Goal: Complete application form

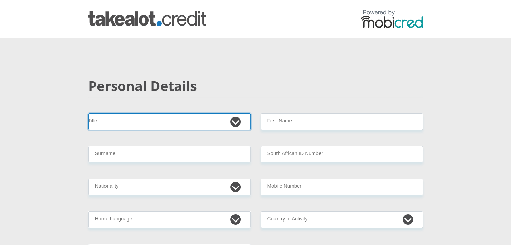
click at [236, 123] on select "Mr Ms Mrs Dr [PERSON_NAME]" at bounding box center [169, 122] width 162 height 16
select select "Mr"
click at [88, 114] on select "Mr Ms Mrs Dr [PERSON_NAME]" at bounding box center [169, 122] width 162 height 16
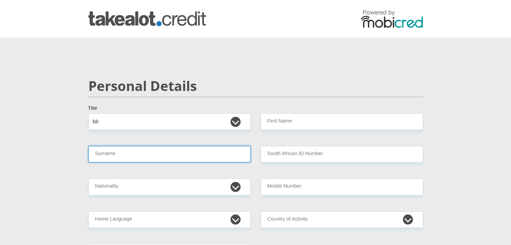
click at [110, 153] on input "Surname" at bounding box center [169, 154] width 162 height 16
type input "Dodo"
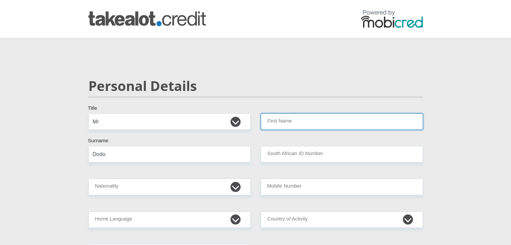
type input "Hlomla"
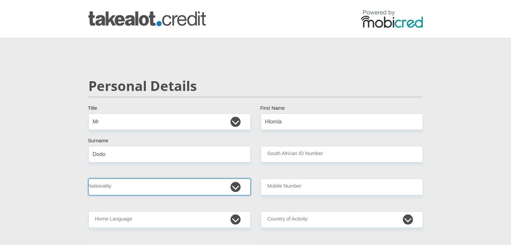
select select "ZAF"
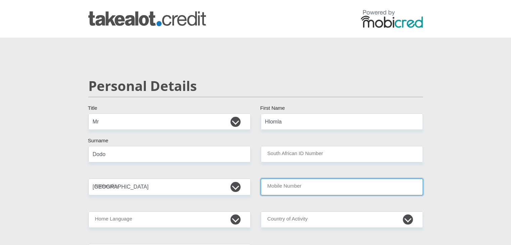
type input "0836086377"
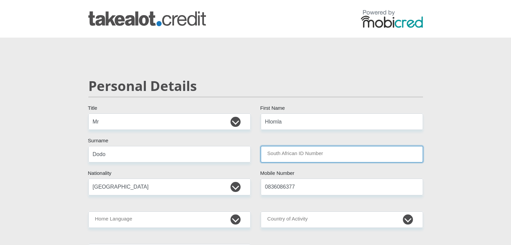
click at [292, 157] on input "South African ID Number" at bounding box center [342, 154] width 162 height 16
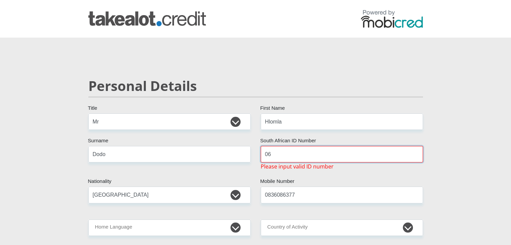
type input "0"
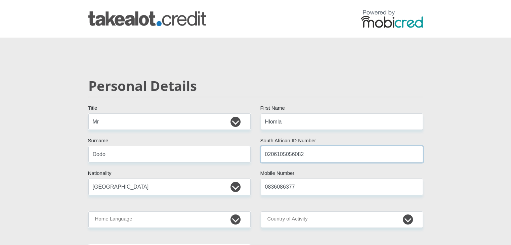
type input "0206105056082"
click at [292, 190] on input "0836086377" at bounding box center [342, 187] width 162 height 16
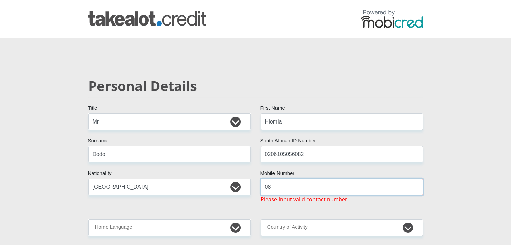
type input "0"
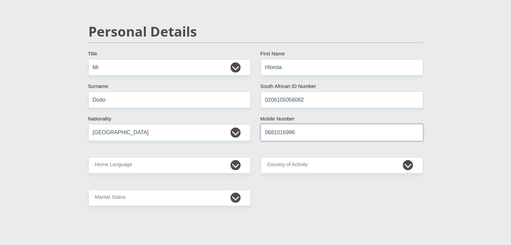
scroll to position [56, 0]
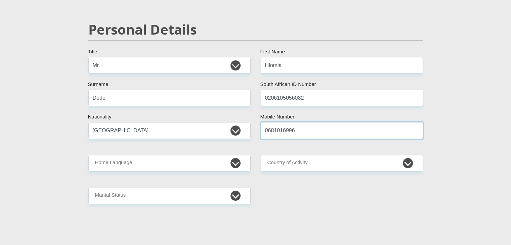
type input "0681016996"
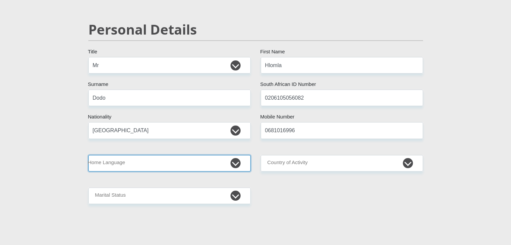
click at [236, 162] on select "Afrikaans English Sepedi South Ndebele Southern Sotho Swati Tsonga Tswana Venda…" at bounding box center [169, 163] width 162 height 16
select select "xho"
click at [88, 155] on select "Afrikaans English Sepedi South Ndebele Southern Sotho Swati Tsonga Tswana Venda…" at bounding box center [169, 163] width 162 height 16
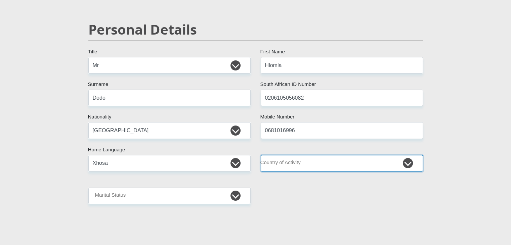
click at [356, 166] on select "[GEOGRAPHIC_DATA] [GEOGRAPHIC_DATA] [GEOGRAPHIC_DATA] [GEOGRAPHIC_DATA] [GEOGRA…" at bounding box center [342, 163] width 162 height 16
select select "ZAF"
click at [261, 155] on select "[GEOGRAPHIC_DATA] [GEOGRAPHIC_DATA] [GEOGRAPHIC_DATA] [GEOGRAPHIC_DATA] [GEOGRA…" at bounding box center [342, 163] width 162 height 16
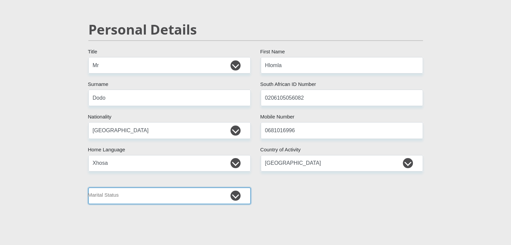
click at [233, 194] on select "Married ANC Single Divorced Widowed Married COP or Customary Law" at bounding box center [169, 196] width 162 height 16
select select "2"
click at [88, 188] on select "Married ANC Single Divorced Widowed Married COP or Customary Law" at bounding box center [169, 196] width 162 height 16
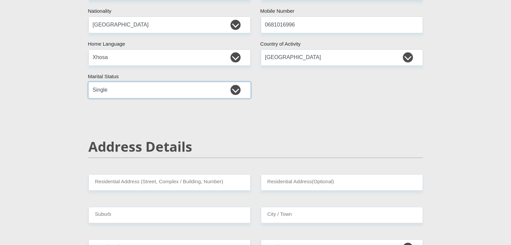
scroll to position [195, 0]
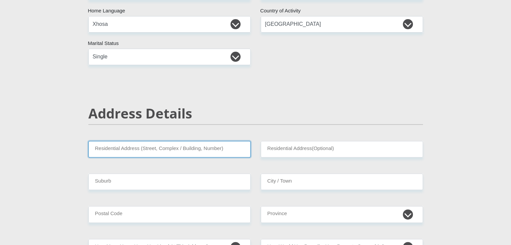
click at [187, 147] on input "Residential Address (Street, Complex / Building, Number)" at bounding box center [169, 149] width 162 height 16
type input "[STREET_ADDRESS]"
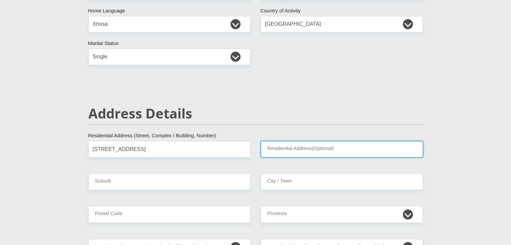
type input "Fichardt Park"
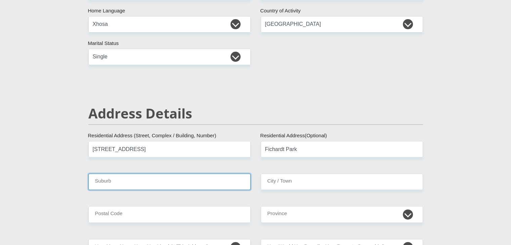
type input "Bloemfontein"
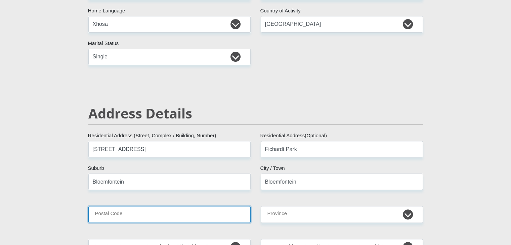
type input "9317"
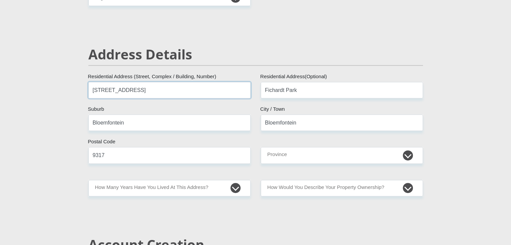
scroll to position [280, 0]
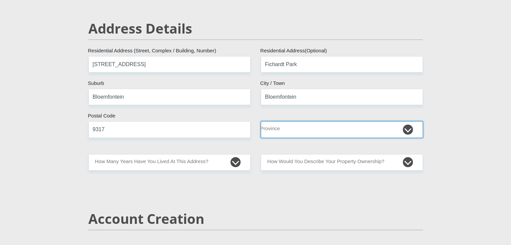
click at [404, 133] on select "Eastern Cape Free State [GEOGRAPHIC_DATA] [GEOGRAPHIC_DATA][DATE] [GEOGRAPHIC_D…" at bounding box center [342, 129] width 162 height 16
select select "Free State"
click at [261, 121] on select "Eastern Cape Free State [GEOGRAPHIC_DATA] [GEOGRAPHIC_DATA][DATE] [GEOGRAPHIC_D…" at bounding box center [342, 129] width 162 height 16
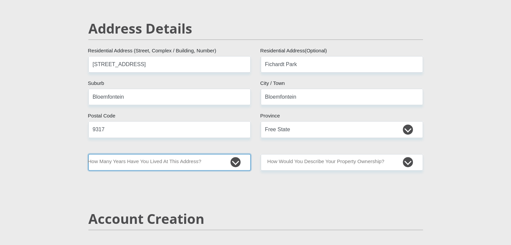
click at [236, 165] on select "less than 1 year 1-3 years 3-5 years 5+ years" at bounding box center [169, 162] width 162 height 16
select select "4"
click at [88, 154] on select "less than 1 year 1-3 years 3-5 years 5+ years" at bounding box center [169, 162] width 162 height 16
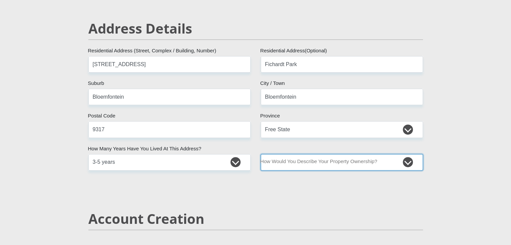
click at [408, 164] on select "Owned Rented Family Owned Company Dwelling" at bounding box center [342, 162] width 162 height 16
select select "parents"
click at [261, 154] on select "Owned Rented Family Owned Company Dwelling" at bounding box center [342, 162] width 162 height 16
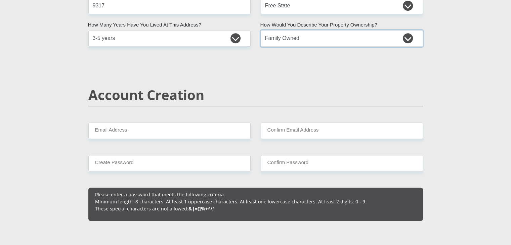
scroll to position [418, 0]
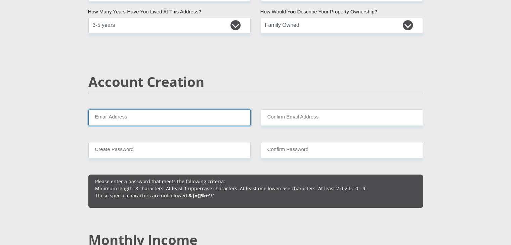
click at [189, 118] on input "Email Address" at bounding box center [169, 117] width 162 height 16
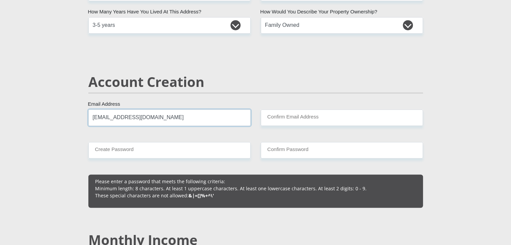
type input "[EMAIL_ADDRESS][DOMAIN_NAME]"
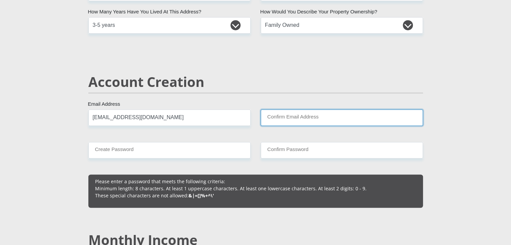
click at [269, 116] on input "Confirm Email Address" at bounding box center [342, 117] width 162 height 16
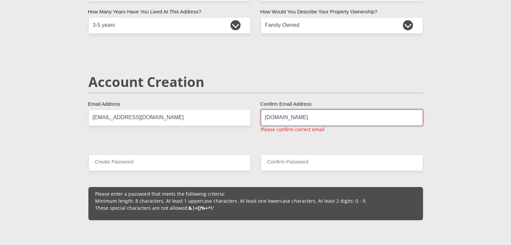
click at [300, 118] on input "[DOMAIN_NAME]" at bounding box center [342, 117] width 162 height 16
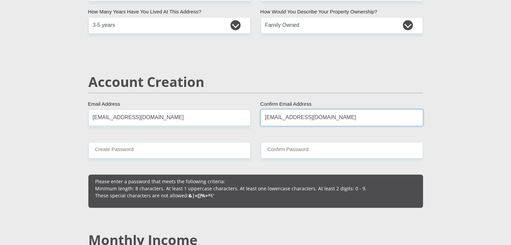
type input "[EMAIL_ADDRESS][DOMAIN_NAME]"
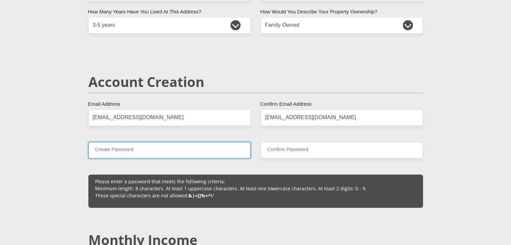
click at [211, 153] on input "Create Password" at bounding box center [169, 150] width 162 height 16
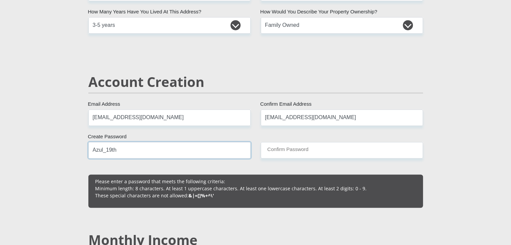
type input "Azul_19th"
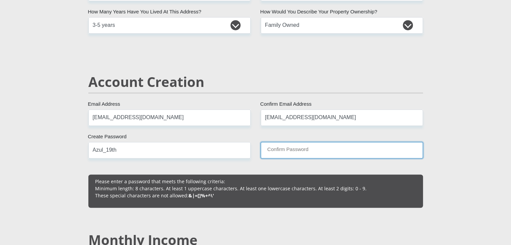
click at [287, 148] on input "Confirm Password" at bounding box center [342, 150] width 162 height 16
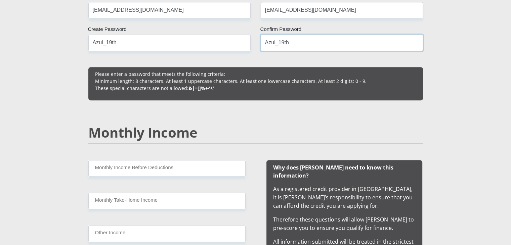
scroll to position [560, 0]
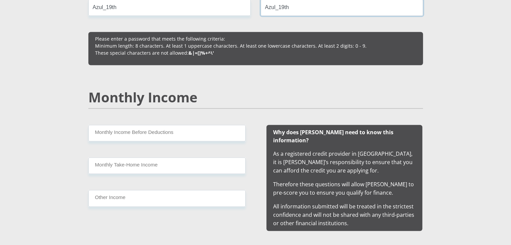
type input "Azul_19th"
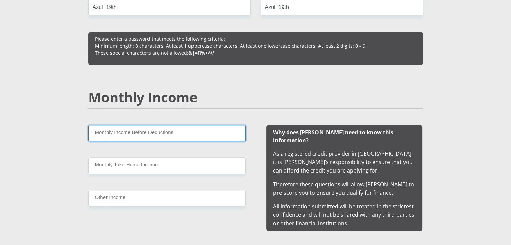
click at [218, 133] on input "Monthly Income Before Deductions" at bounding box center [166, 133] width 157 height 16
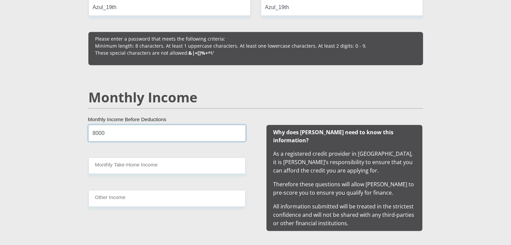
type input "8000"
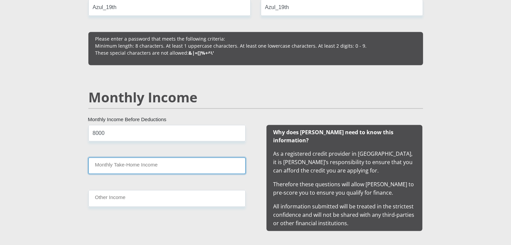
click at [143, 166] on input "Monthly Take-Home Income" at bounding box center [166, 166] width 157 height 16
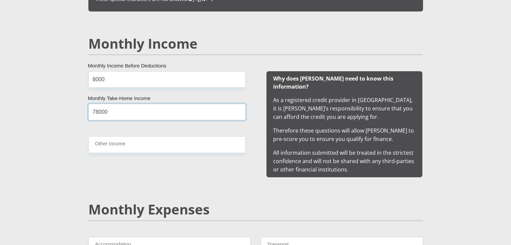
scroll to position [618, 0]
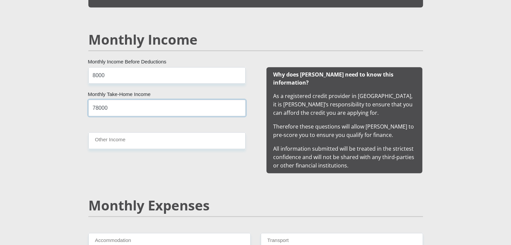
type input "78000"
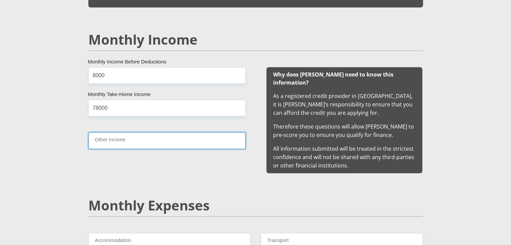
click at [149, 144] on input "Other Income" at bounding box center [166, 140] width 157 height 16
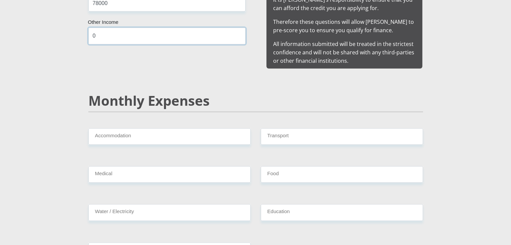
scroll to position [726, 0]
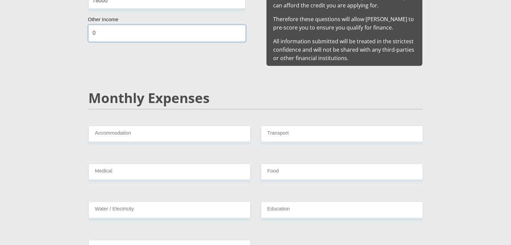
type input "0"
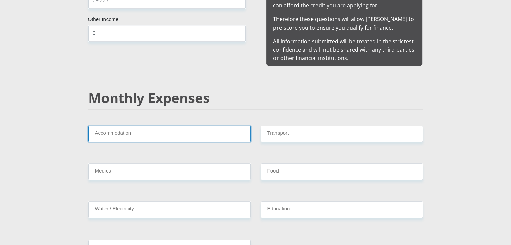
click at [202, 127] on input "Accommodation" at bounding box center [169, 134] width 162 height 16
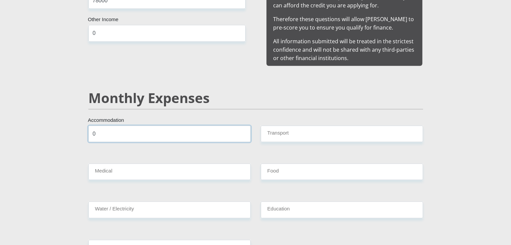
type input "0"
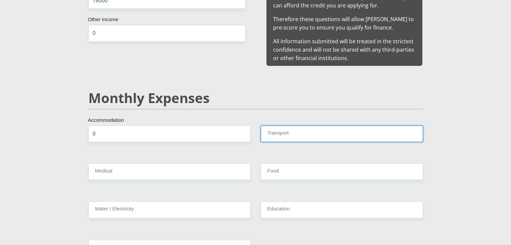
click at [279, 126] on input "Transport" at bounding box center [342, 134] width 162 height 16
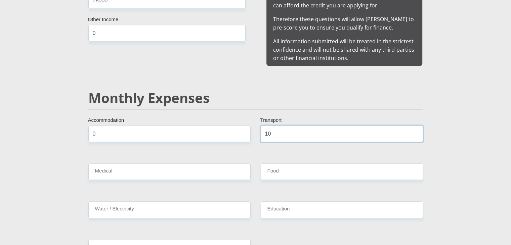
type input "1"
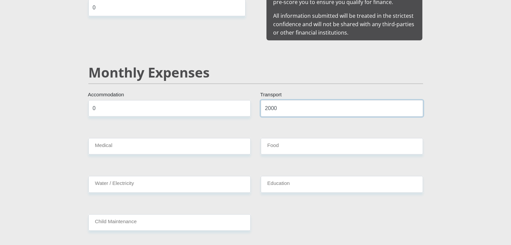
type input "2000"
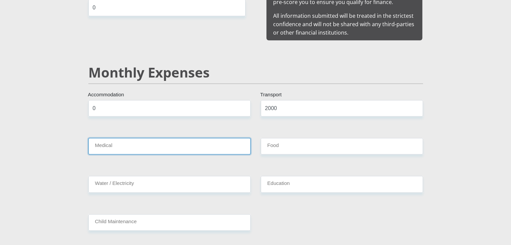
click at [226, 138] on input "Medical" at bounding box center [169, 146] width 162 height 16
type input "0"
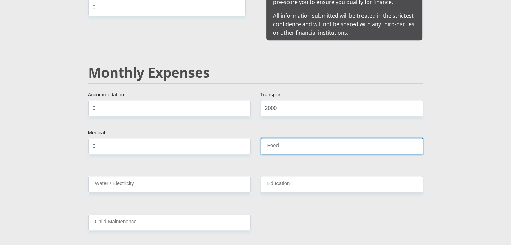
click at [273, 138] on input "Food" at bounding box center [342, 146] width 162 height 16
type input "0"
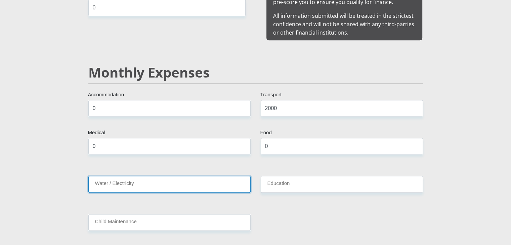
click at [222, 176] on input "Water / Electricity" at bounding box center [169, 184] width 162 height 16
type input "500"
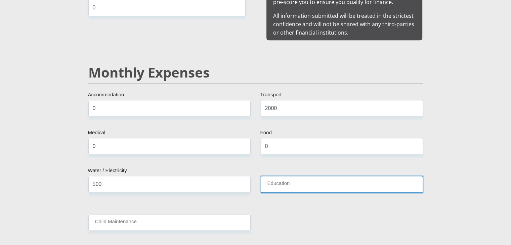
click at [304, 176] on input "Education" at bounding box center [342, 184] width 162 height 16
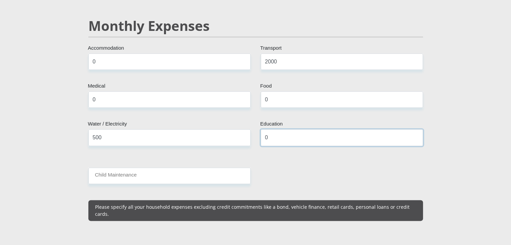
scroll to position [798, 0]
type input "0"
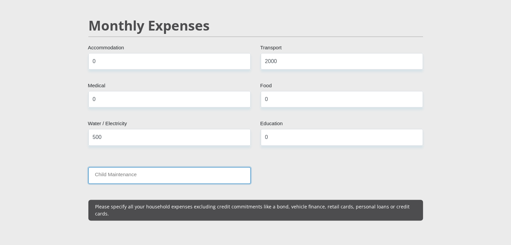
click at [161, 168] on input "Child Maintenance" at bounding box center [169, 175] width 162 height 16
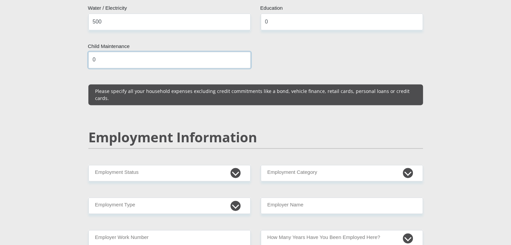
scroll to position [914, 0]
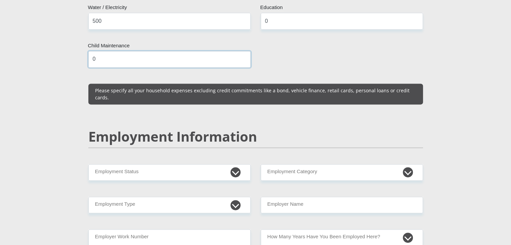
type input "0"
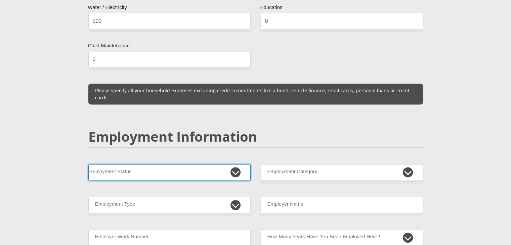
click at [232, 164] on select "Permanent/Full-time Part-time/Casual [DEMOGRAPHIC_DATA] Worker Self-Employed Ho…" at bounding box center [169, 172] width 162 height 16
select select "1"
click at [88, 164] on select "Permanent/Full-time Part-time/Casual [DEMOGRAPHIC_DATA] Worker Self-Employed Ho…" at bounding box center [169, 172] width 162 height 16
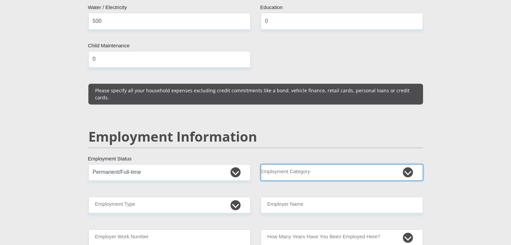
click at [355, 164] on select "AGRICULTURE ALCOHOL & TOBACCO CONSTRUCTION MATERIALS METALLURGY EQUIPMENT FOR R…" at bounding box center [342, 172] width 162 height 16
select select "73"
click at [261, 164] on select "AGRICULTURE ALCOHOL & TOBACCO CONSTRUCTION MATERIALS METALLURGY EQUIPMENT FOR R…" at bounding box center [342, 172] width 162 height 16
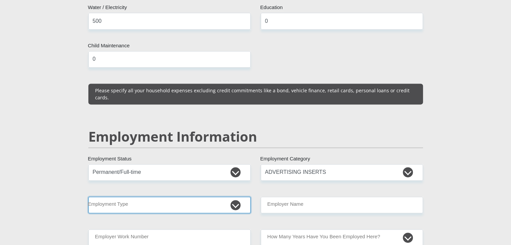
click at [162, 197] on select "College/Lecturer Craft Seller Creative Driver Executive Farmer Forces - Non Com…" at bounding box center [169, 205] width 162 height 16
select select "Creative"
click at [88, 197] on select "College/Lecturer Craft Seller Creative Driver Executive Farmer Forces - Non Com…" at bounding box center [169, 205] width 162 height 16
click at [235, 197] on select "College/Lecturer Craft Seller Creative Driver Executive Farmer Forces - Non Com…" at bounding box center [169, 205] width 162 height 16
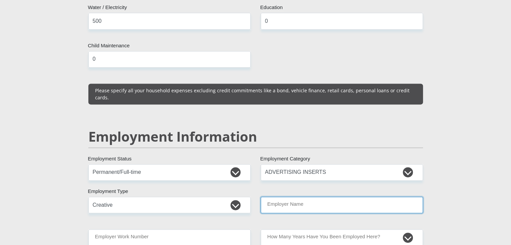
click at [332, 197] on input "Employer Name" at bounding box center [342, 205] width 162 height 16
type input "C"
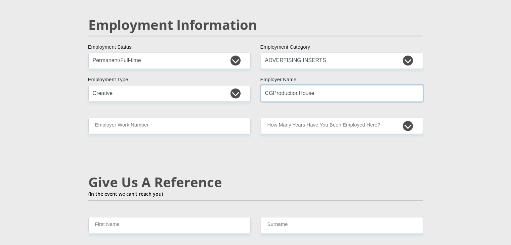
scroll to position [1031, 0]
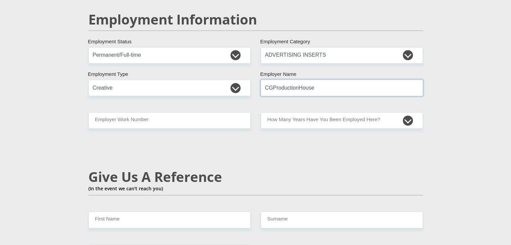
type input "CGProductionHouse"
